Goal: Find specific page/section: Find specific page/section

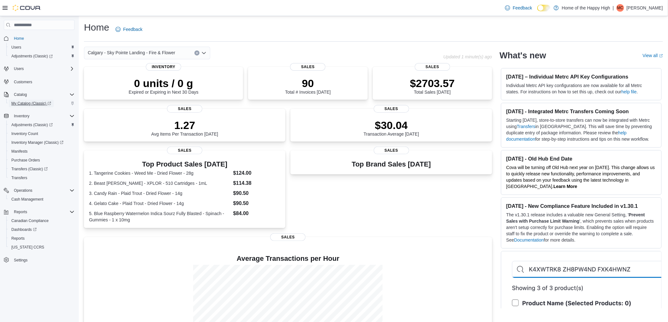
click at [24, 103] on span "My Catalog (Classic)" at bounding box center [31, 103] width 40 height 5
click at [36, 124] on span "Adjustments (Classic)" at bounding box center [31, 124] width 41 height 5
click at [660, 3] on div "Feedback Dark Mode Home of the Happy High | MC Mark Chan" at bounding box center [582, 8] width 160 height 13
click at [648, 9] on p "Mark Chan" at bounding box center [644, 8] width 36 height 8
click at [627, 61] on span "Sign Out" at bounding box center [622, 62] width 17 height 6
